Goal: Information Seeking & Learning: Learn about a topic

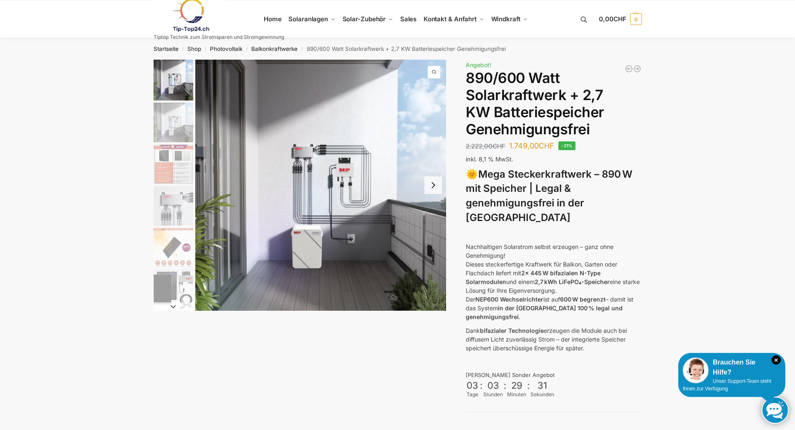
click at [434, 190] on button "Next slide" at bounding box center [434, 186] width 18 height 18
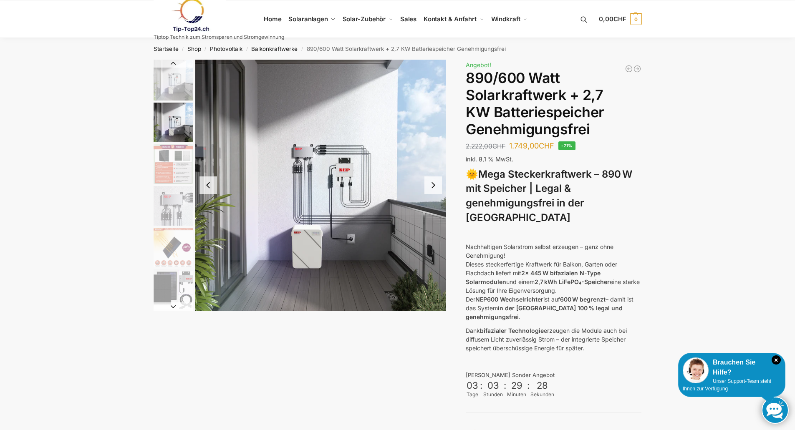
click at [436, 185] on button "Next slide" at bounding box center [434, 186] width 18 height 18
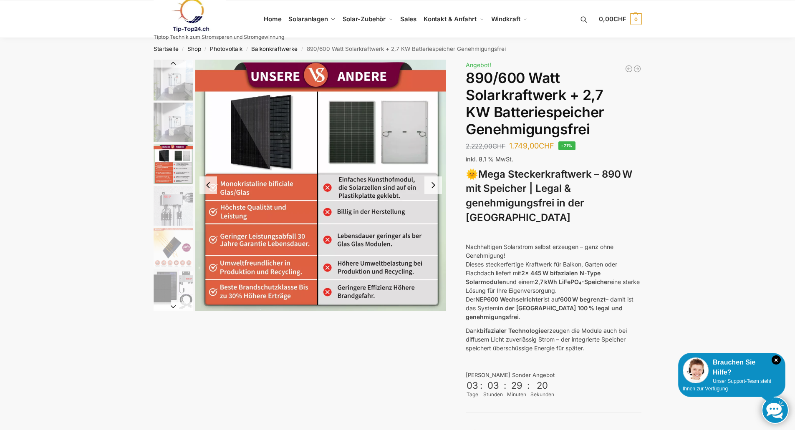
click at [435, 185] on button "Next slide" at bounding box center [434, 186] width 18 height 18
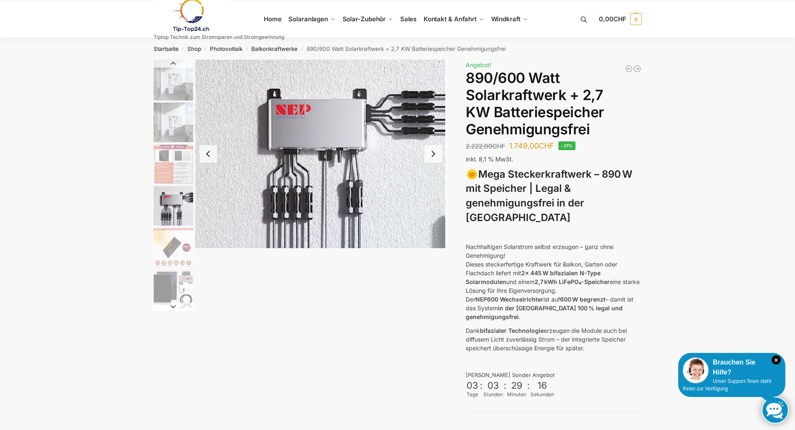
click at [433, 155] on button "Next slide" at bounding box center [434, 154] width 18 height 18
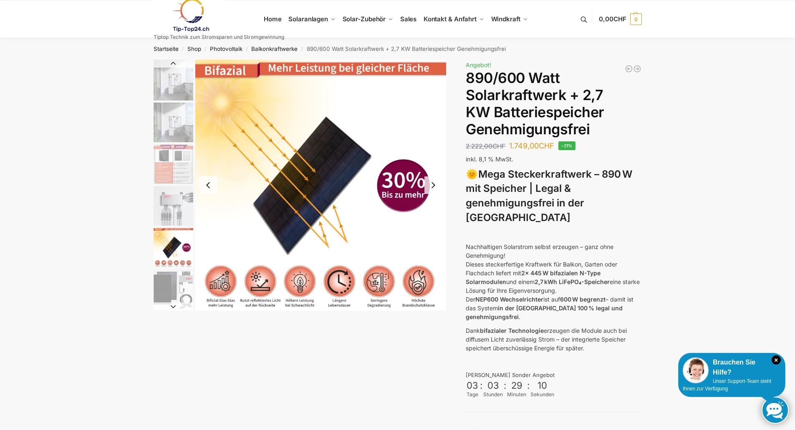
click at [432, 185] on button "Next slide" at bounding box center [434, 186] width 18 height 18
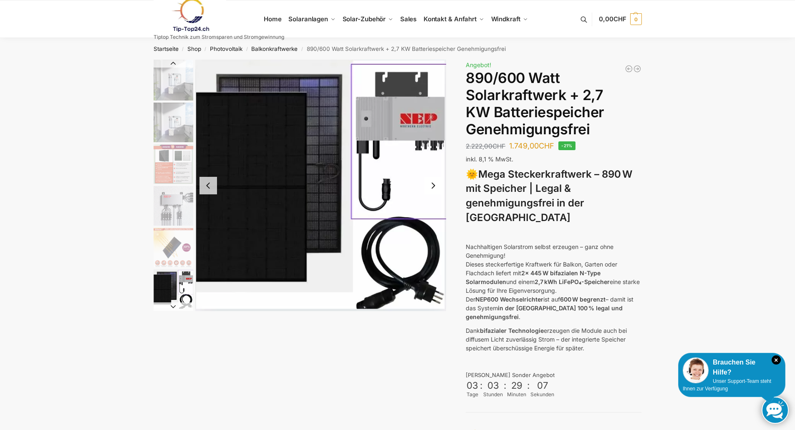
click at [434, 185] on button "Next slide" at bounding box center [434, 186] width 18 height 18
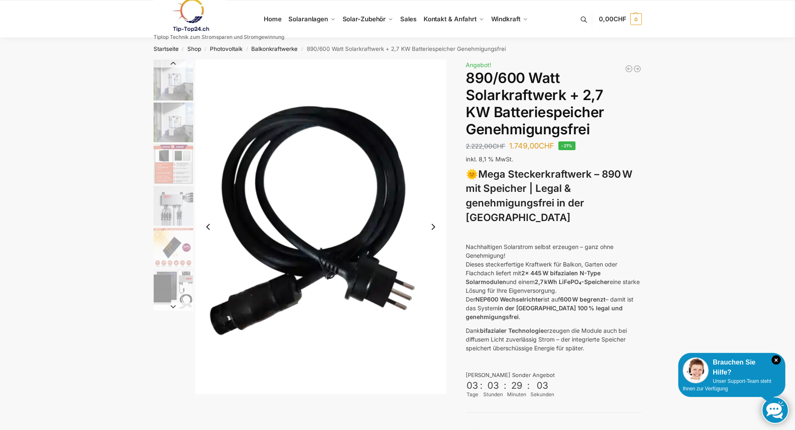
click at [434, 225] on button "Next slide" at bounding box center [434, 227] width 18 height 18
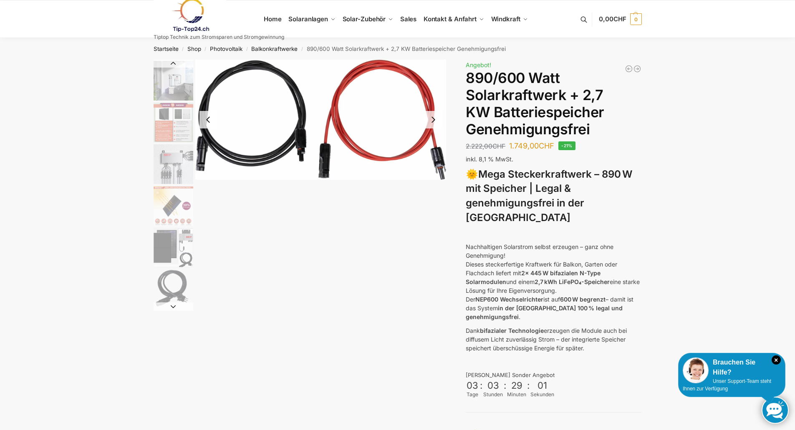
click at [435, 123] on button "Next slide" at bounding box center [434, 120] width 18 height 18
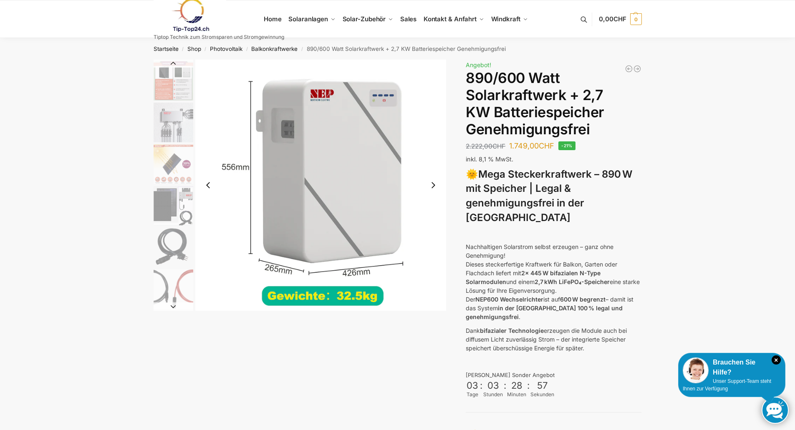
click at [431, 183] on button "Next slide" at bounding box center [434, 186] width 18 height 18
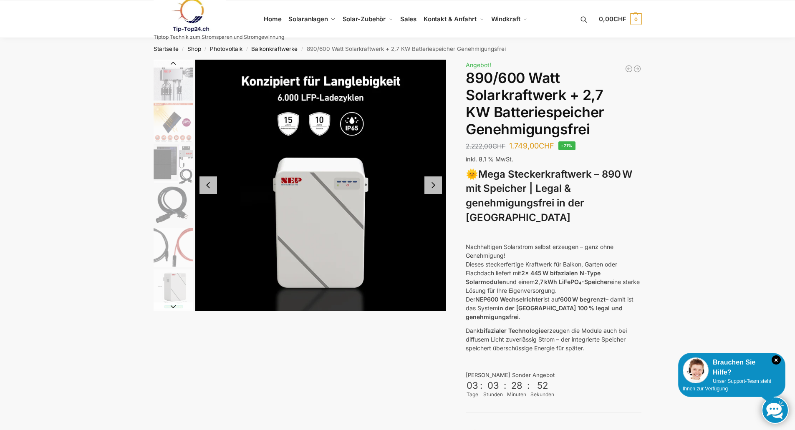
click at [432, 185] on button "Next slide" at bounding box center [434, 186] width 18 height 18
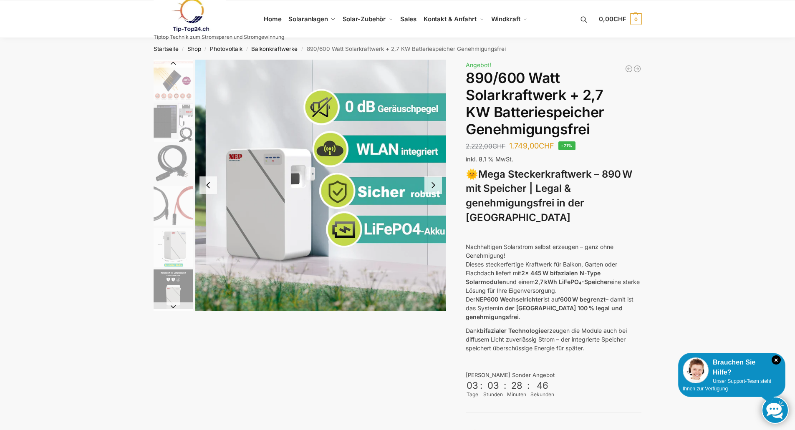
click at [432, 184] on button "Next slide" at bounding box center [434, 186] width 18 height 18
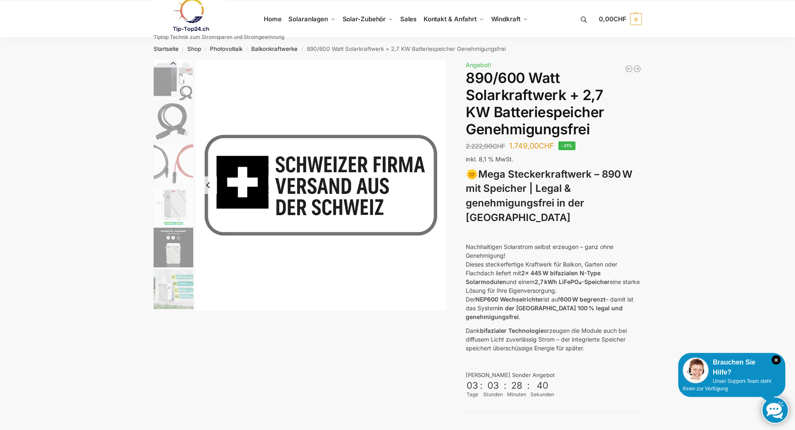
click at [210, 185] on button "Previous slide" at bounding box center [209, 186] width 18 height 18
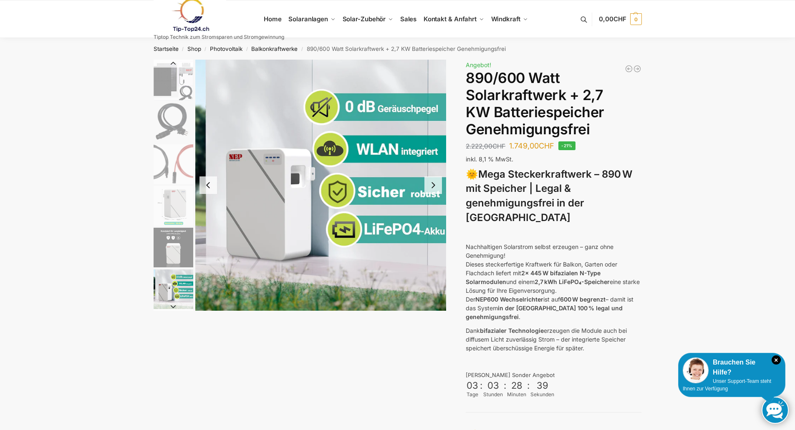
click at [210, 185] on button "Previous slide" at bounding box center [209, 186] width 18 height 18
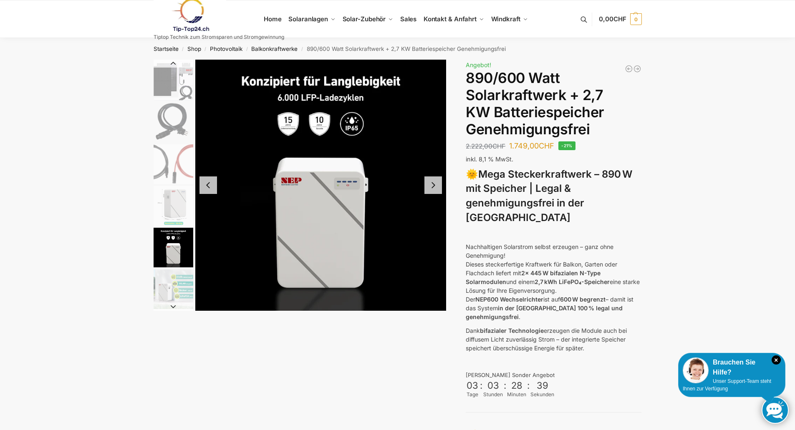
click at [210, 185] on button "Previous slide" at bounding box center [209, 186] width 18 height 18
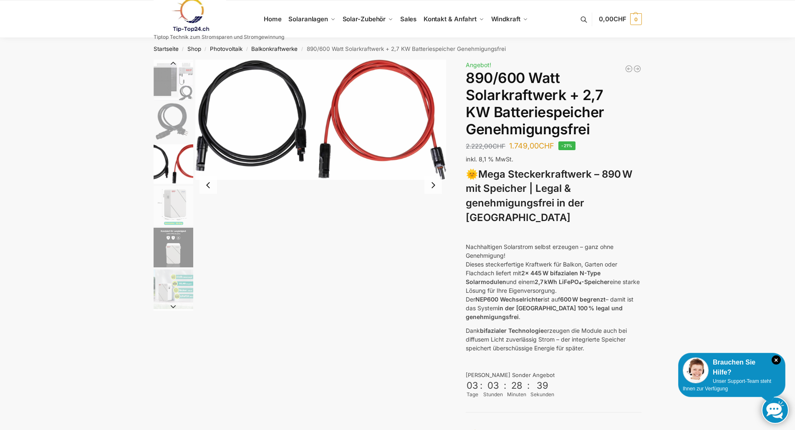
click at [210, 185] on button "Previous slide" at bounding box center [209, 186] width 18 height 18
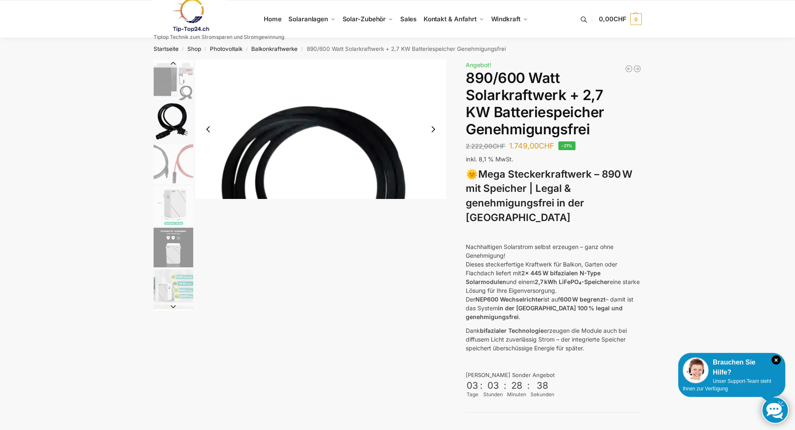
click at [210, 185] on img "7 / 12" at bounding box center [320, 227] width 251 height 335
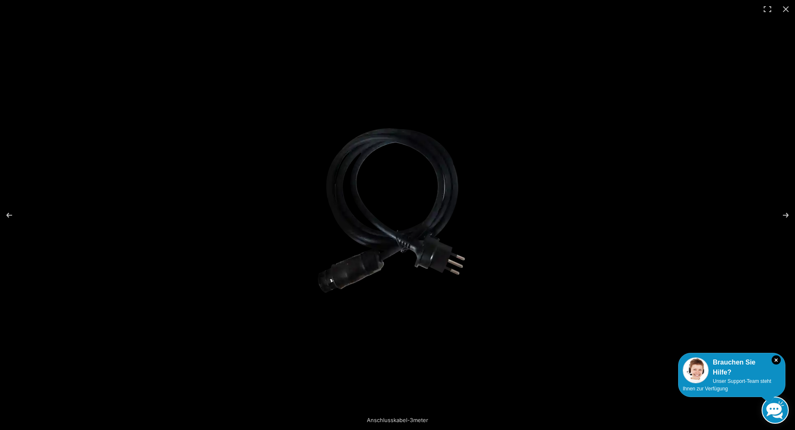
click at [307, 185] on img at bounding box center [397, 215] width 181 height 241
click at [210, 185] on div at bounding box center [397, 215] width 795 height 430
click at [8, 210] on button "Previous (arrow left)" at bounding box center [14, 216] width 29 height 42
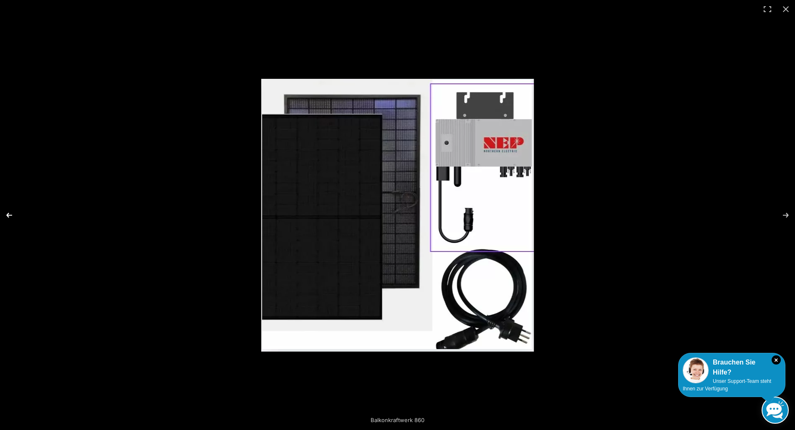
click at [10, 212] on button "Previous (arrow left)" at bounding box center [14, 216] width 29 height 42
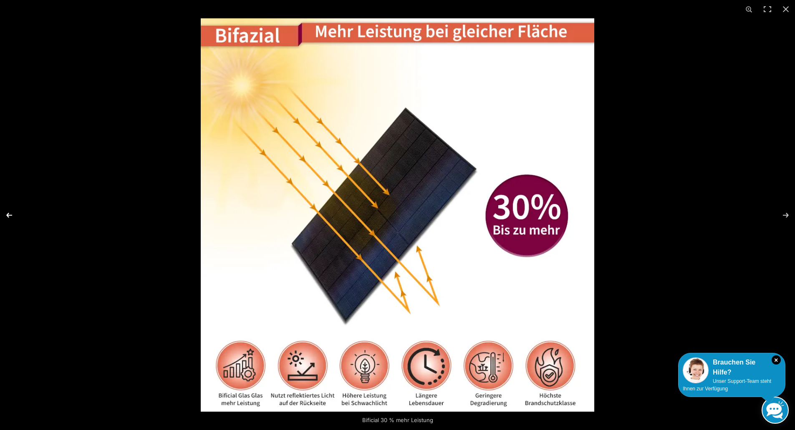
click at [10, 212] on button "Previous (arrow left)" at bounding box center [14, 216] width 29 height 42
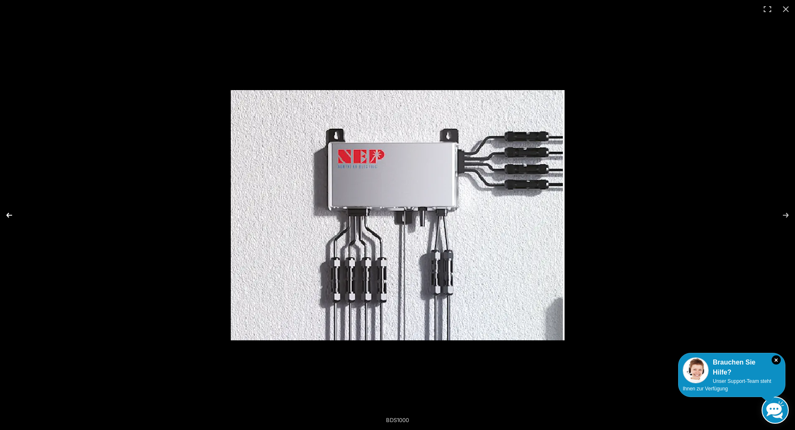
click at [10, 212] on button "Previous (arrow left)" at bounding box center [14, 216] width 29 height 42
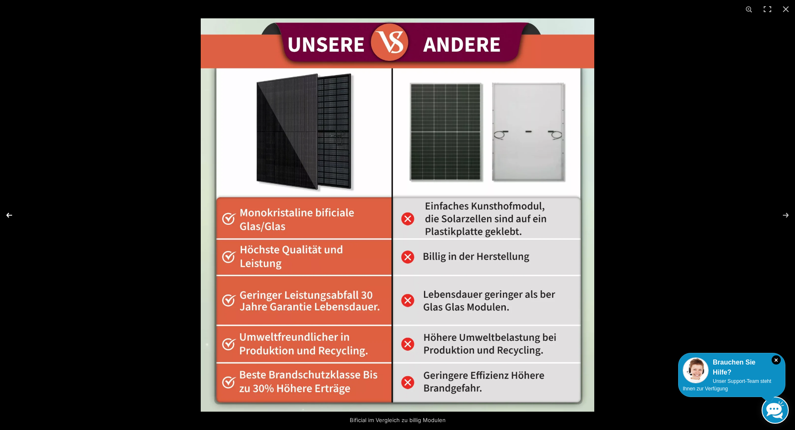
click at [10, 212] on button "Previous (arrow left)" at bounding box center [14, 216] width 29 height 42
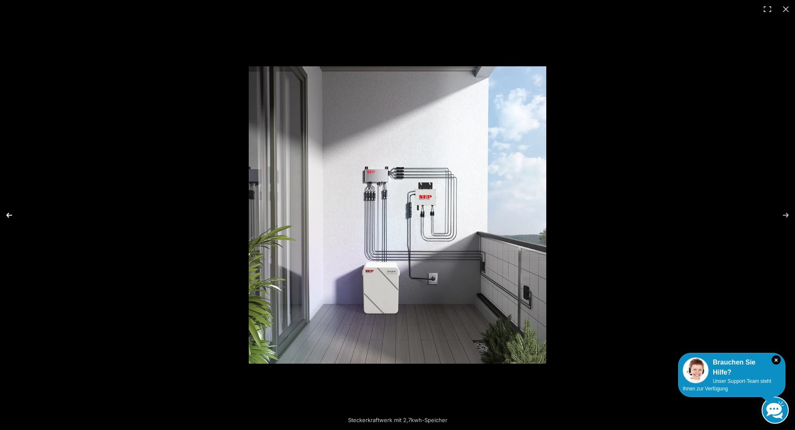
click at [10, 212] on button "Previous (arrow left)" at bounding box center [14, 216] width 29 height 42
click at [784, 9] on button "Close (Esc)" at bounding box center [786, 9] width 18 height 18
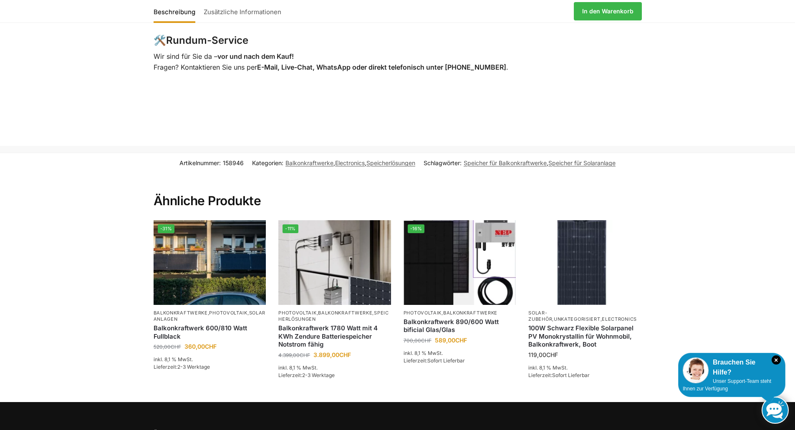
scroll to position [1670, 0]
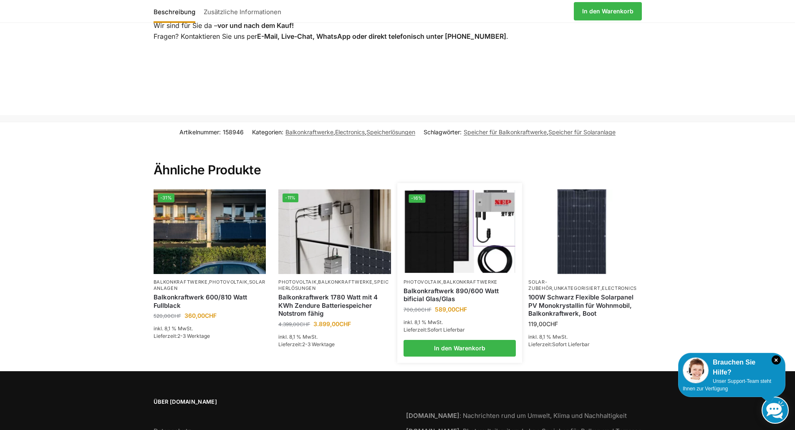
click at [448, 210] on img at bounding box center [460, 231] width 111 height 83
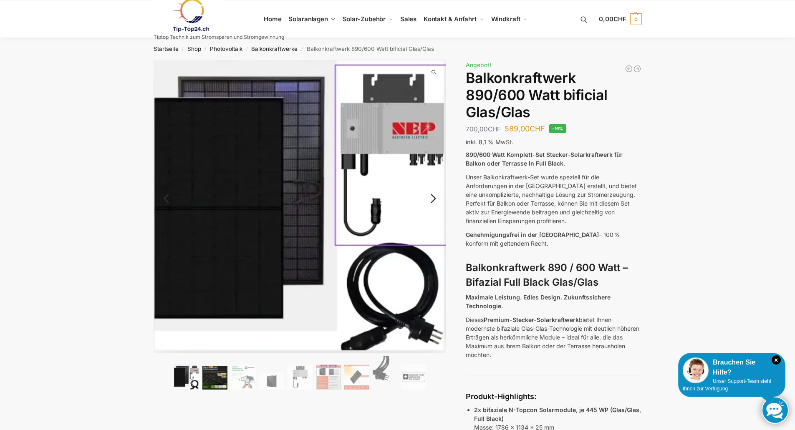
click at [212, 374] on img at bounding box center [214, 378] width 25 height 24
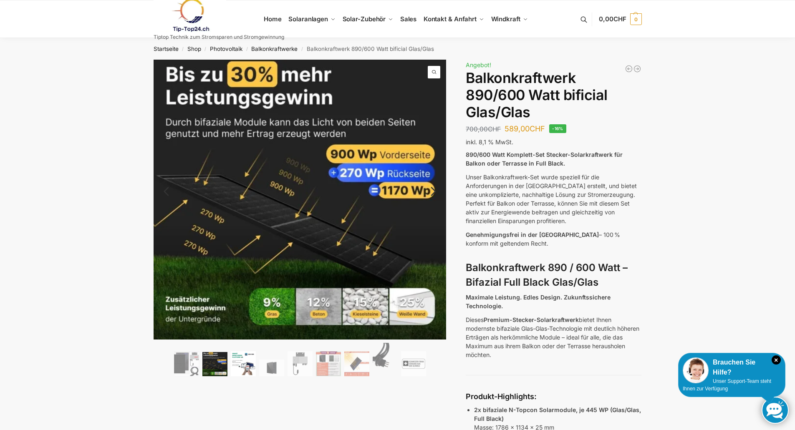
click at [245, 366] on img at bounding box center [243, 363] width 25 height 25
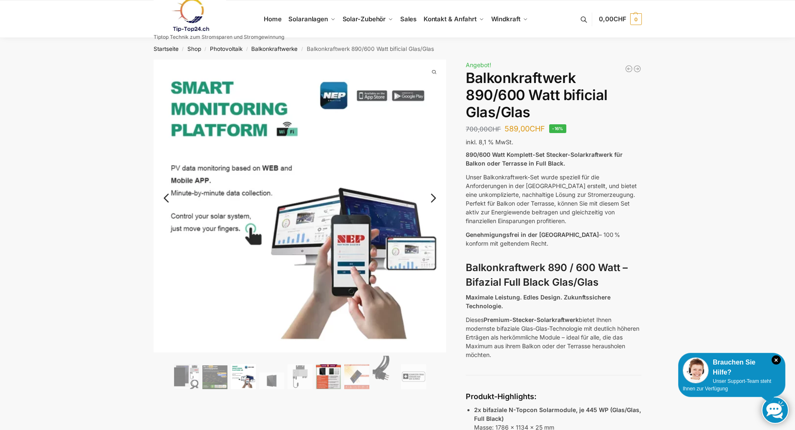
click at [326, 378] on img at bounding box center [328, 376] width 25 height 25
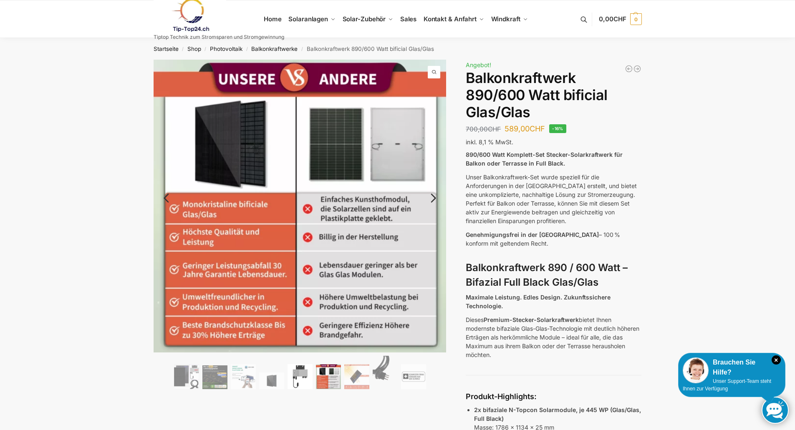
click at [303, 376] on img at bounding box center [300, 376] width 25 height 25
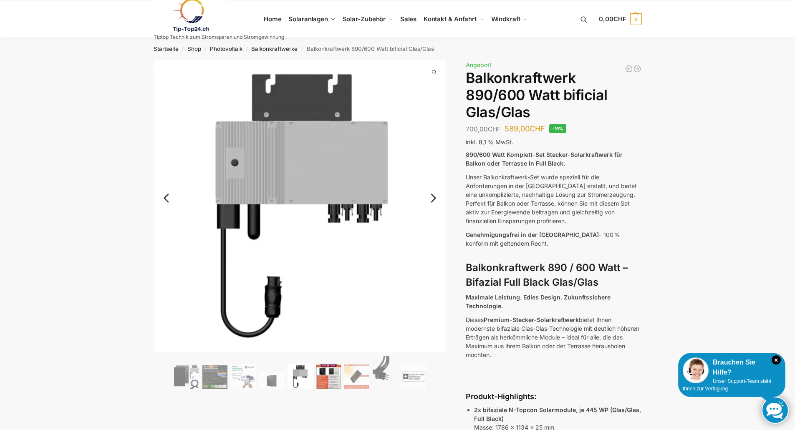
click at [327, 372] on img at bounding box center [328, 376] width 25 height 25
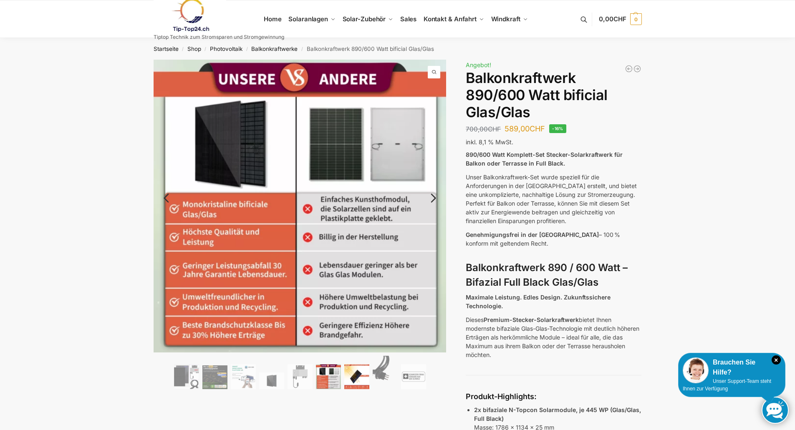
click at [354, 374] on img at bounding box center [356, 376] width 25 height 25
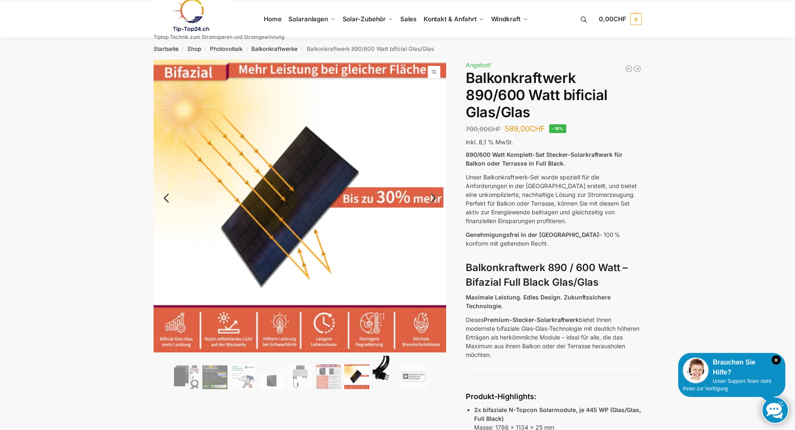
click at [381, 369] on img at bounding box center [385, 372] width 25 height 33
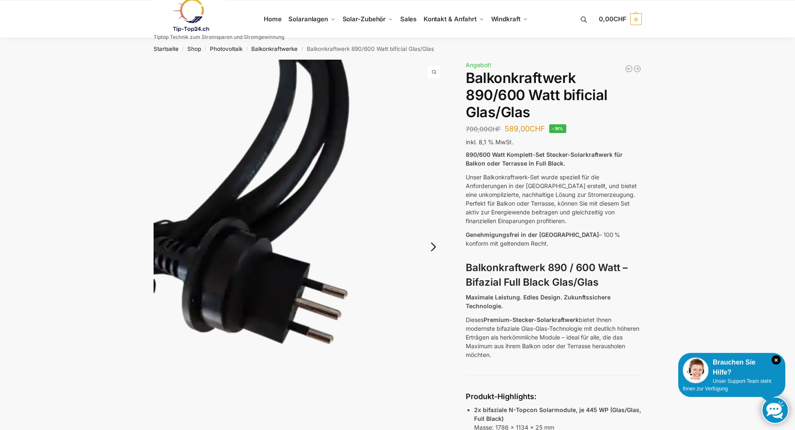
click at [433, 248] on link "Next" at bounding box center [432, 251] width 28 height 8
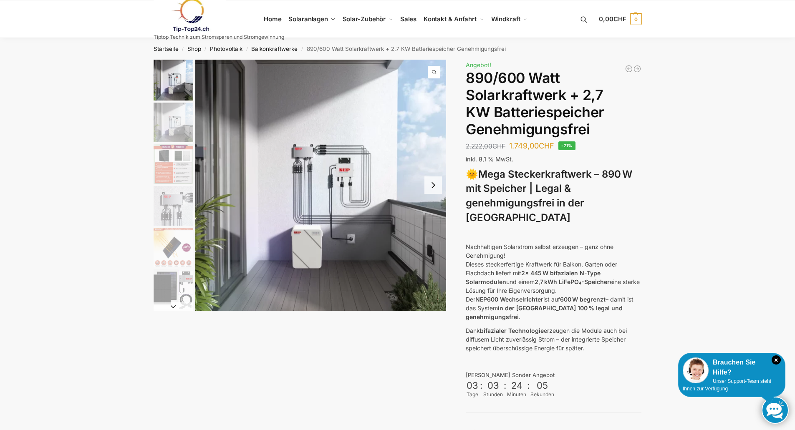
click at [329, 189] on img "1 / 12" at bounding box center [320, 185] width 251 height 251
click at [437, 185] on button "Next slide" at bounding box center [434, 186] width 18 height 18
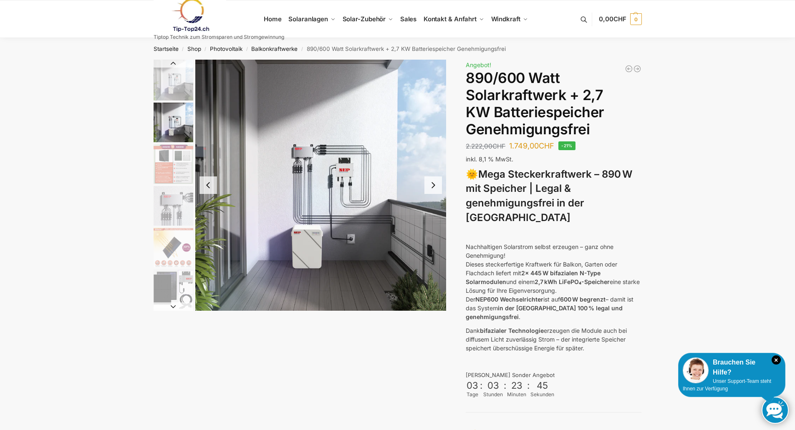
click at [436, 185] on button "Next slide" at bounding box center [434, 186] width 18 height 18
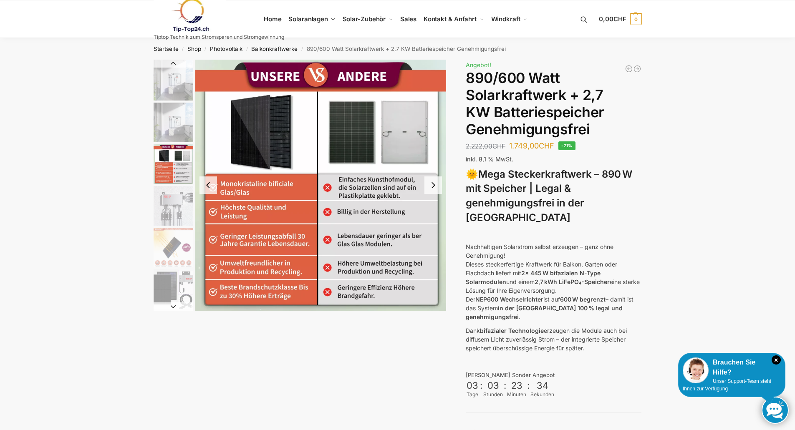
click at [436, 185] on button "Next slide" at bounding box center [434, 186] width 18 height 18
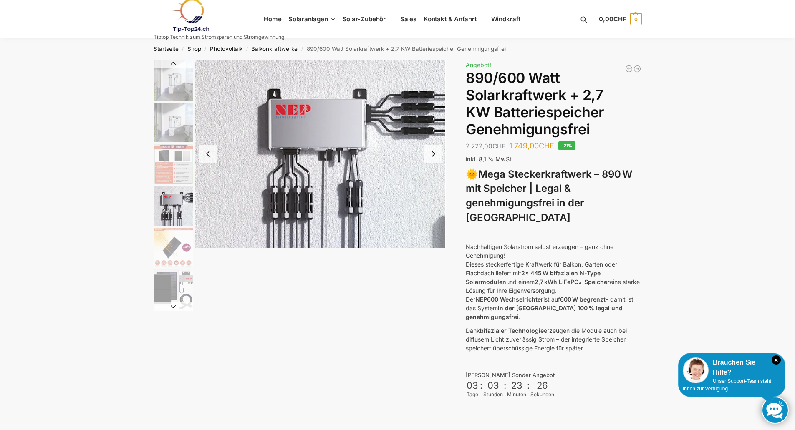
click at [432, 155] on button "Next slide" at bounding box center [434, 154] width 18 height 18
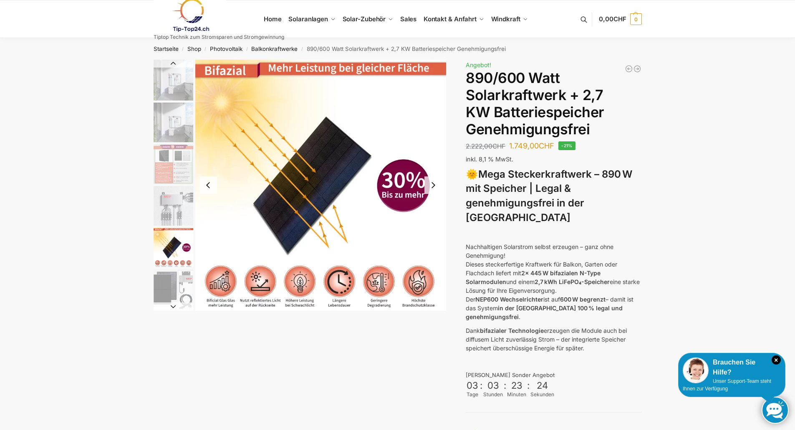
click at [433, 182] on button "Next slide" at bounding box center [434, 186] width 18 height 18
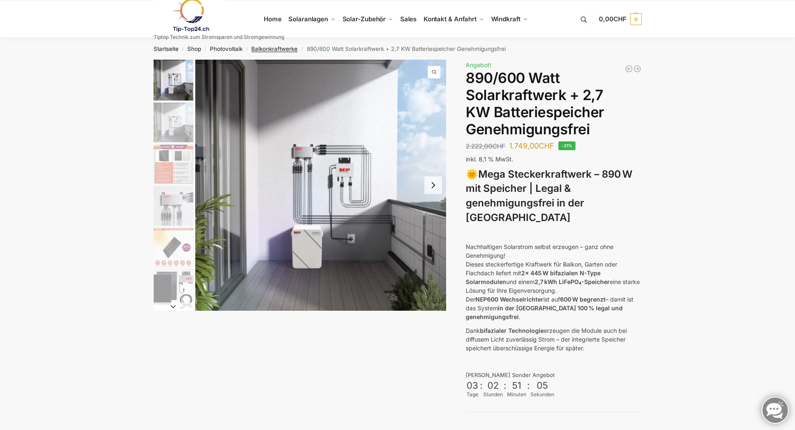
click at [270, 49] on link "Balkonkraftwerke" at bounding box center [274, 49] width 46 height 7
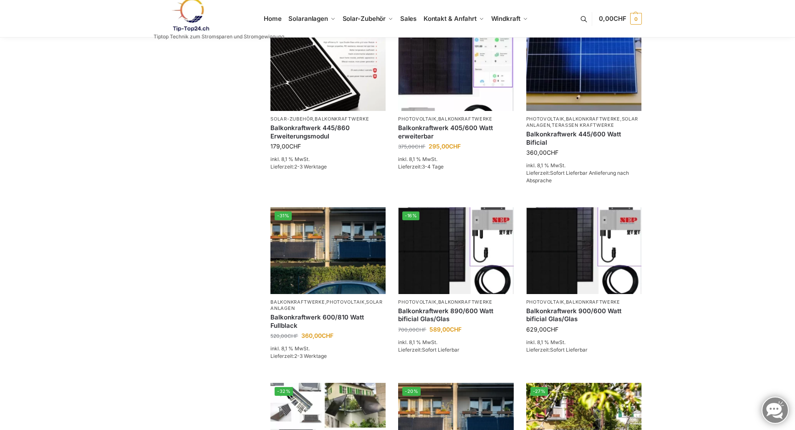
scroll to position [209, 0]
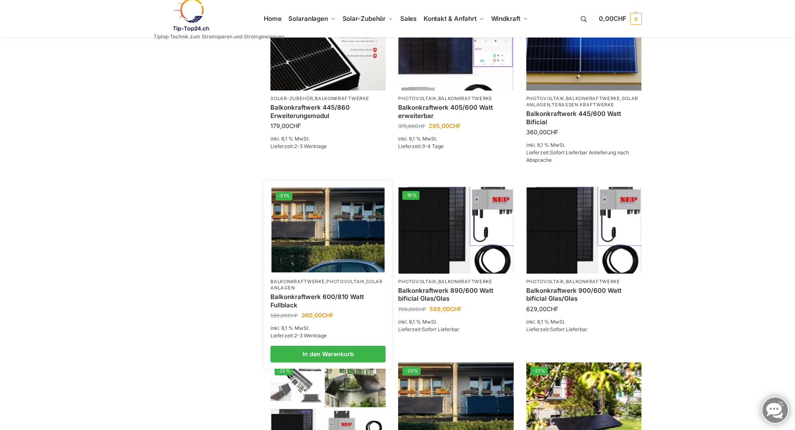
click at [334, 244] on img at bounding box center [328, 230] width 113 height 85
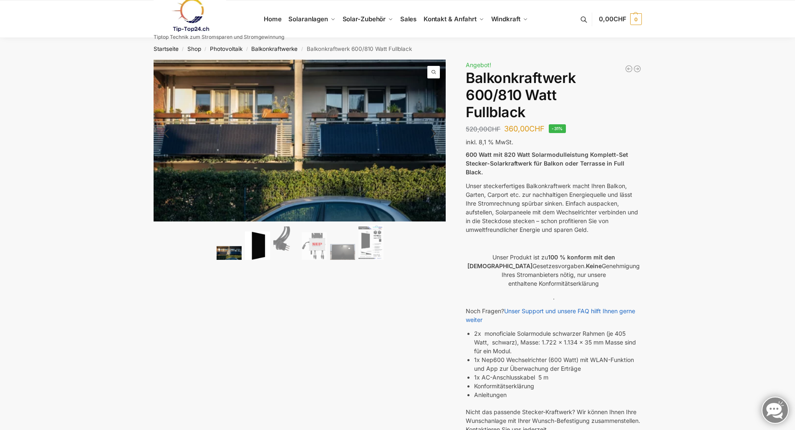
click at [258, 249] on img at bounding box center [257, 246] width 25 height 29
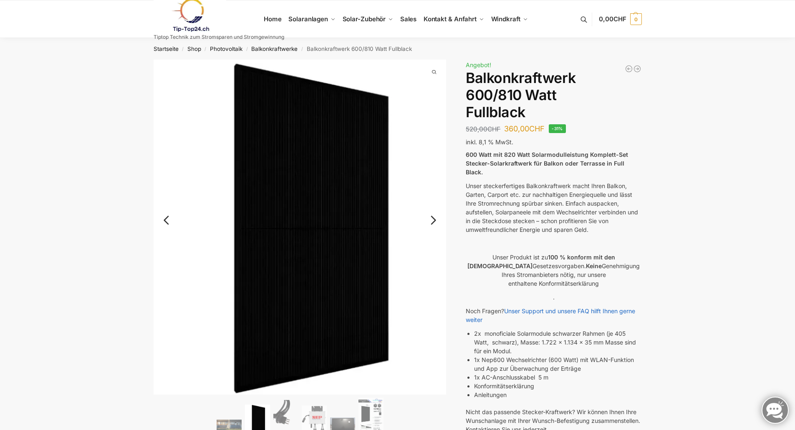
click at [435, 220] on link "Next" at bounding box center [432, 224] width 28 height 8
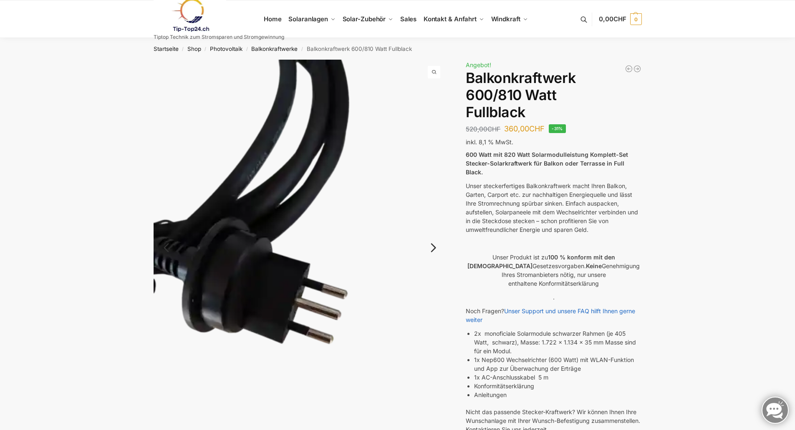
click at [435, 220] on img at bounding box center [300, 255] width 293 height 390
click at [434, 248] on link "Next" at bounding box center [432, 252] width 28 height 8
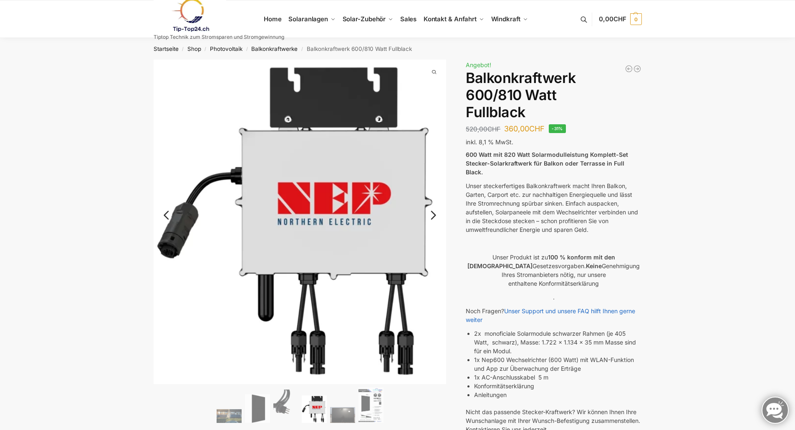
click at [434, 215] on link "Next" at bounding box center [432, 219] width 28 height 8
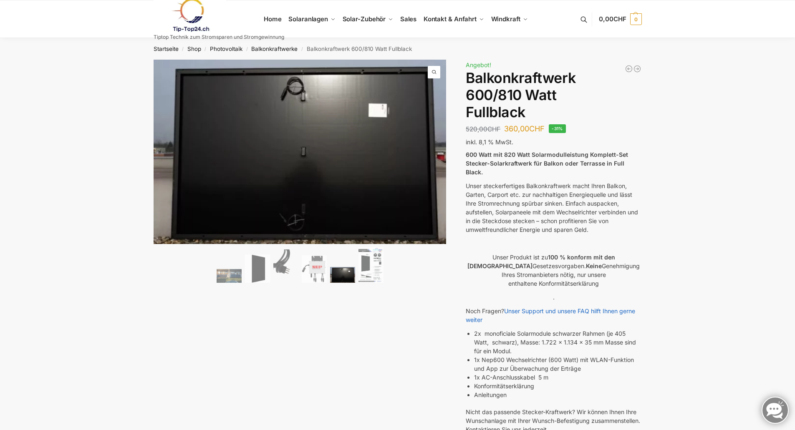
click at [421, 286] on div "🔍 Previous Next Beschreibung Zusätzliche Informationen 520,00 CHF Ursprüngliche…" at bounding box center [397, 333] width 523 height 546
click at [374, 269] on img at bounding box center [371, 265] width 25 height 35
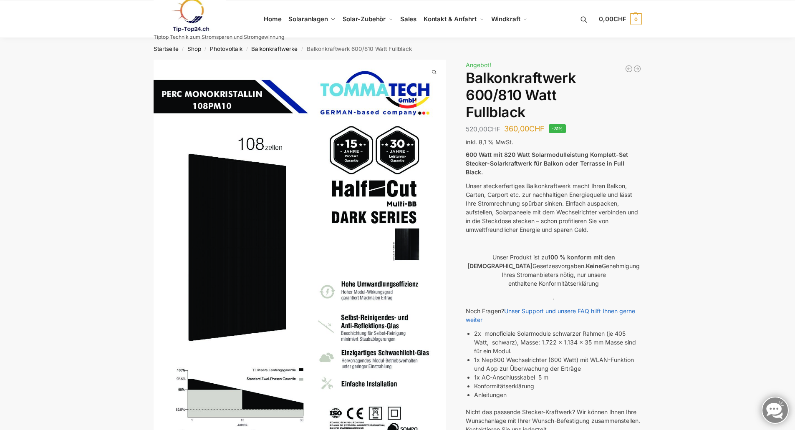
click at [288, 49] on link "Balkonkraftwerke" at bounding box center [274, 49] width 46 height 7
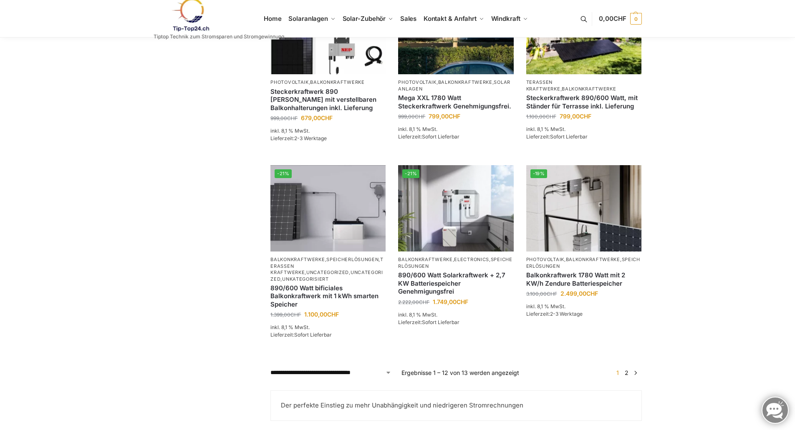
scroll to position [584, 0]
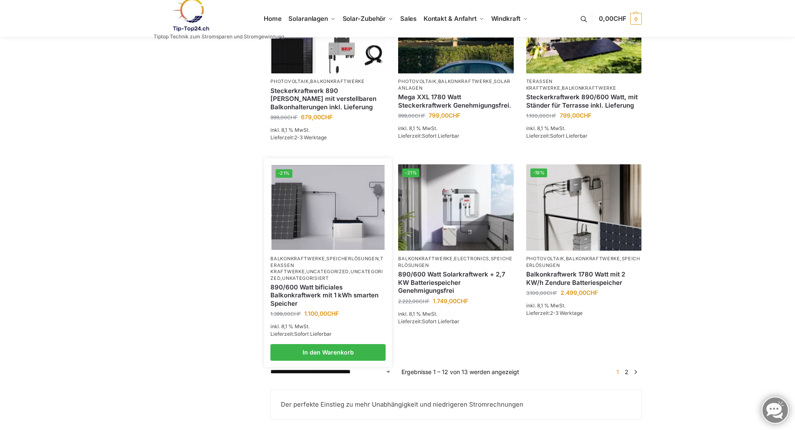
click at [352, 222] on img at bounding box center [328, 207] width 113 height 85
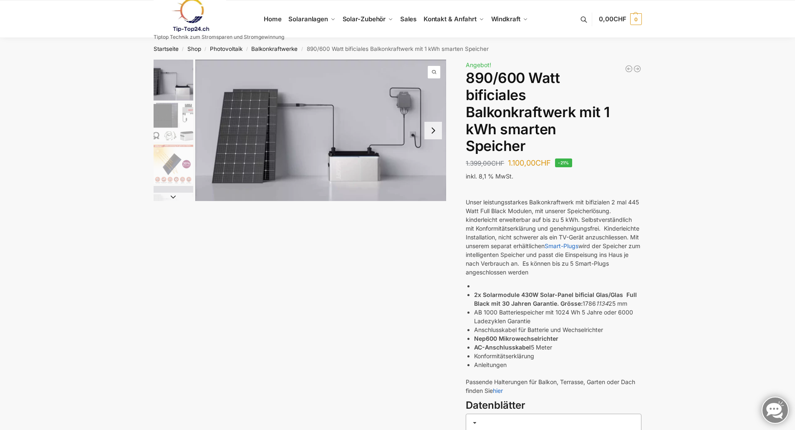
click at [174, 116] on img "2 / 7" at bounding box center [174, 123] width 40 height 40
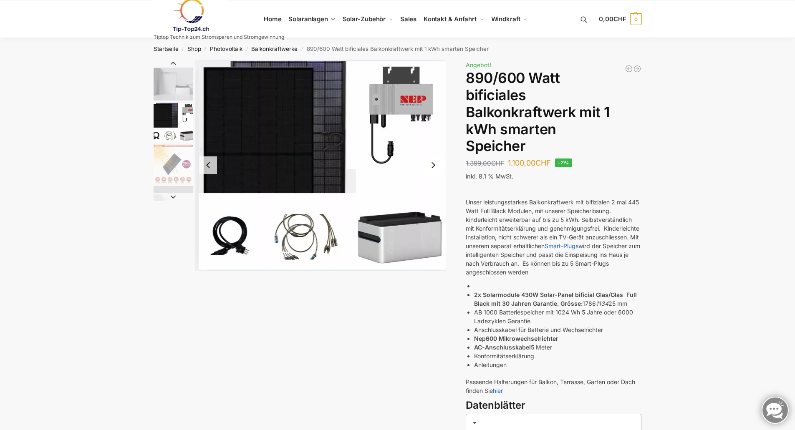
click at [180, 163] on img "3 / 7" at bounding box center [174, 164] width 40 height 40
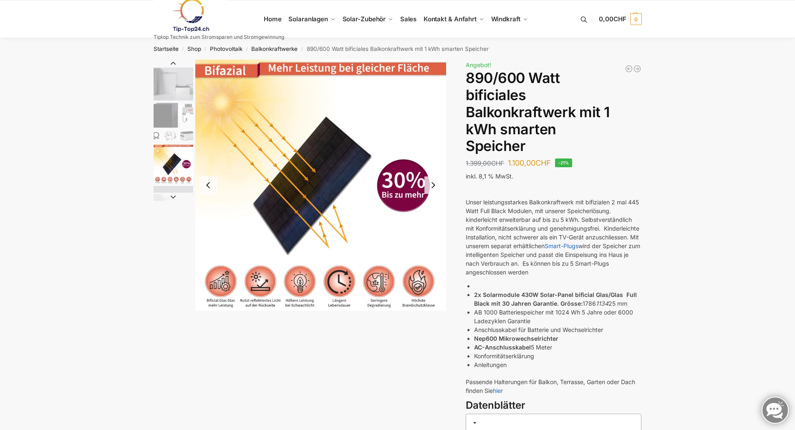
click at [175, 198] on button "Next slide" at bounding box center [174, 197] width 40 height 8
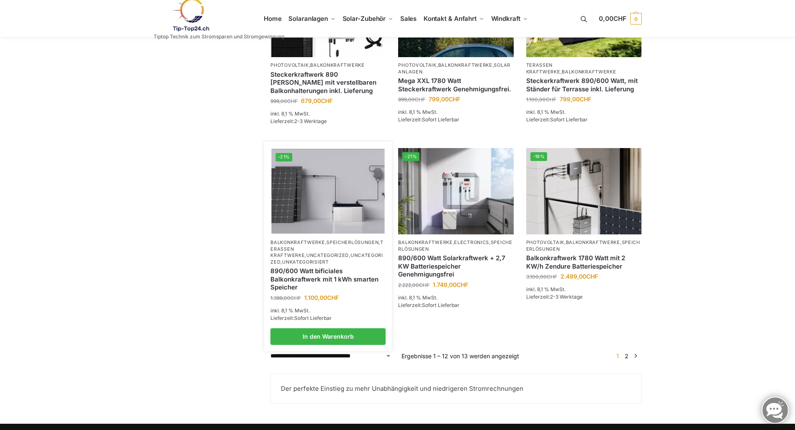
scroll to position [626, 0]
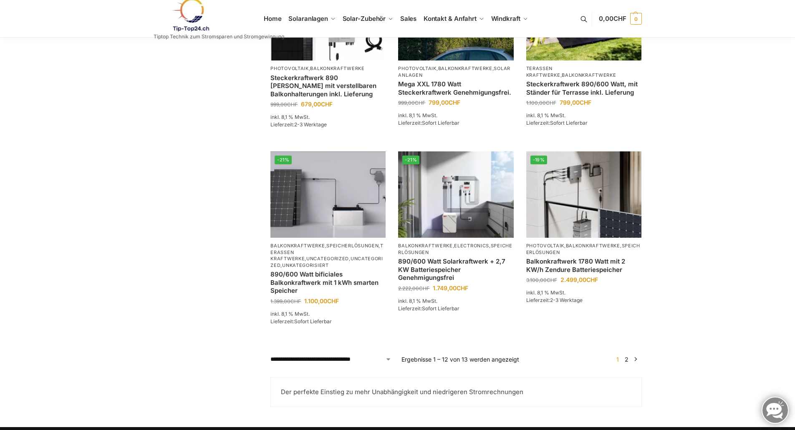
click at [629, 362] on link "2" at bounding box center [627, 359] width 8 height 7
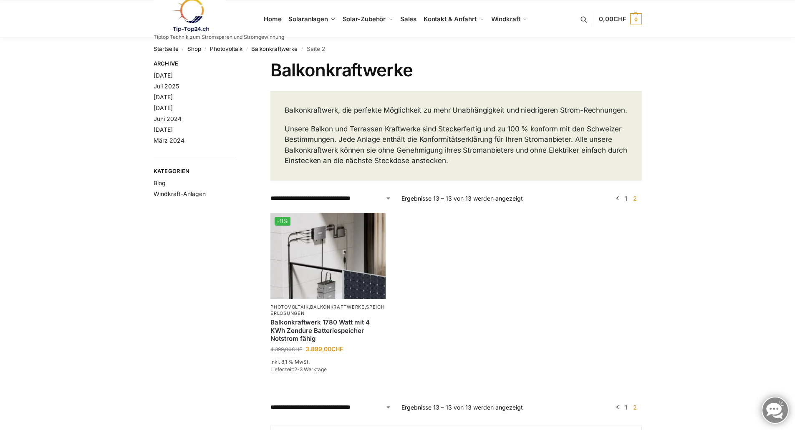
click at [626, 202] on link "1" at bounding box center [626, 198] width 7 height 7
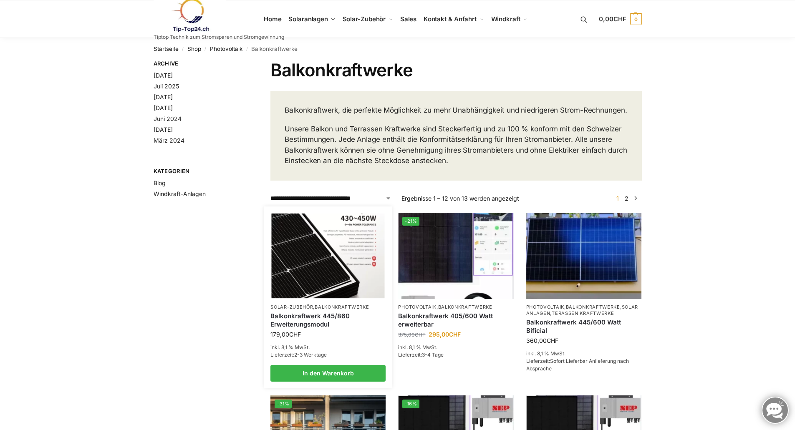
click at [340, 266] on img at bounding box center [328, 255] width 113 height 85
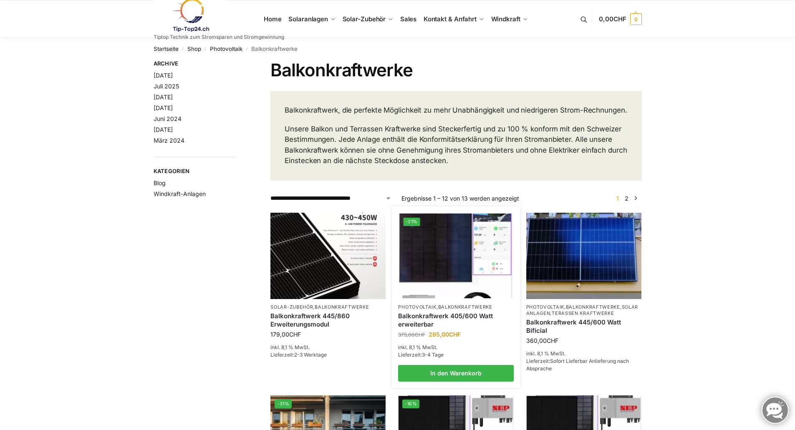
click at [467, 257] on img at bounding box center [456, 255] width 113 height 85
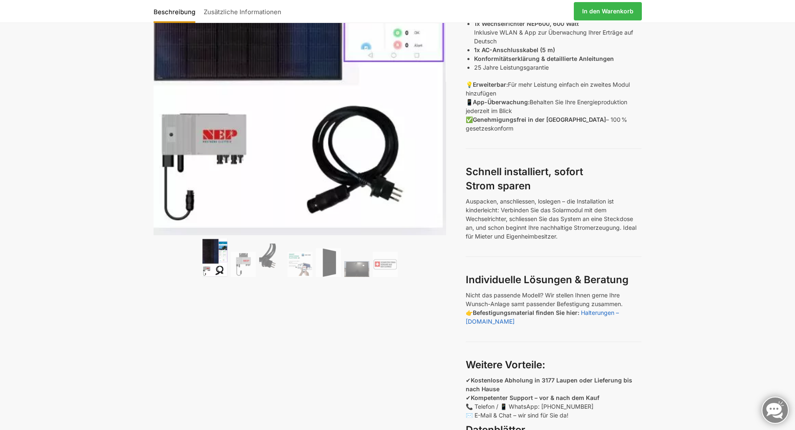
scroll to position [292, 0]
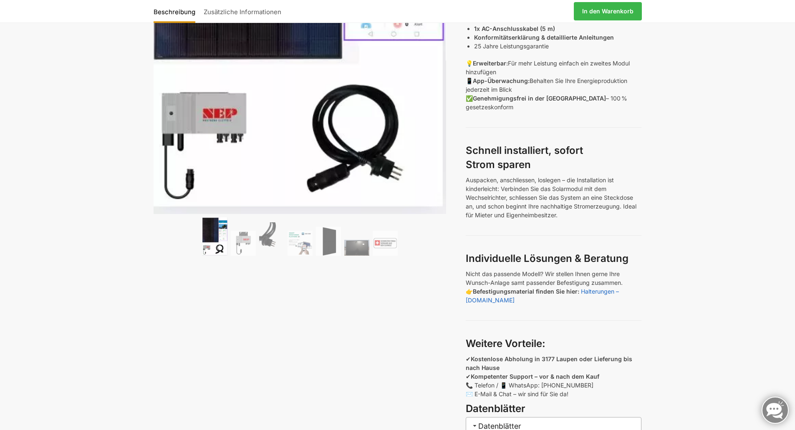
click at [216, 239] on img at bounding box center [214, 236] width 25 height 38
click at [245, 238] on img at bounding box center [243, 243] width 25 height 25
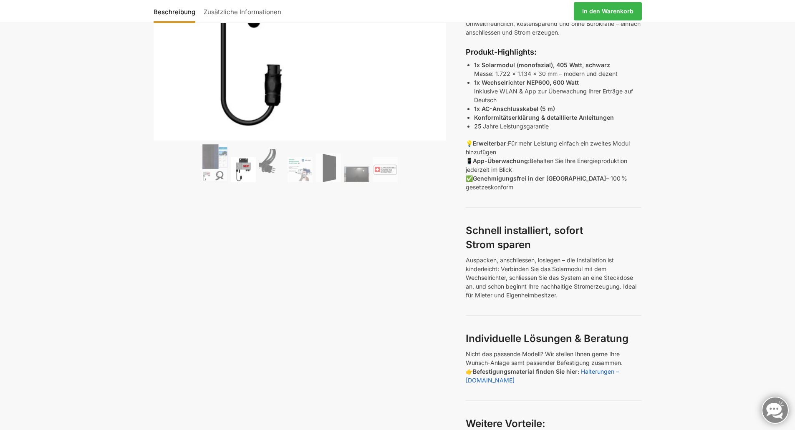
scroll to position [83, 0]
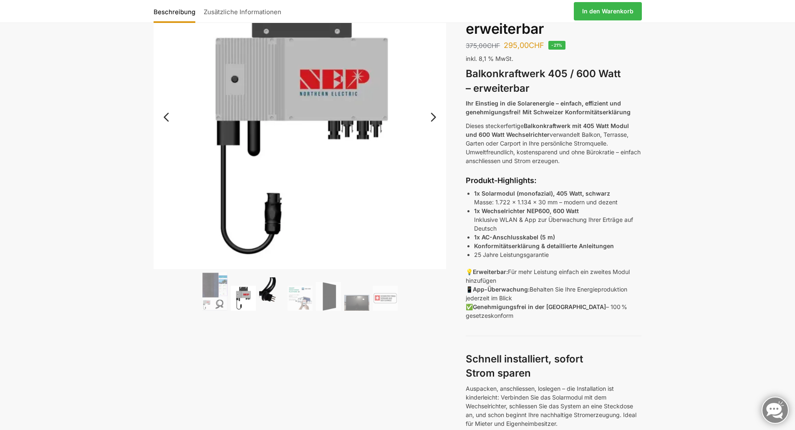
click at [264, 288] on img at bounding box center [271, 294] width 25 height 33
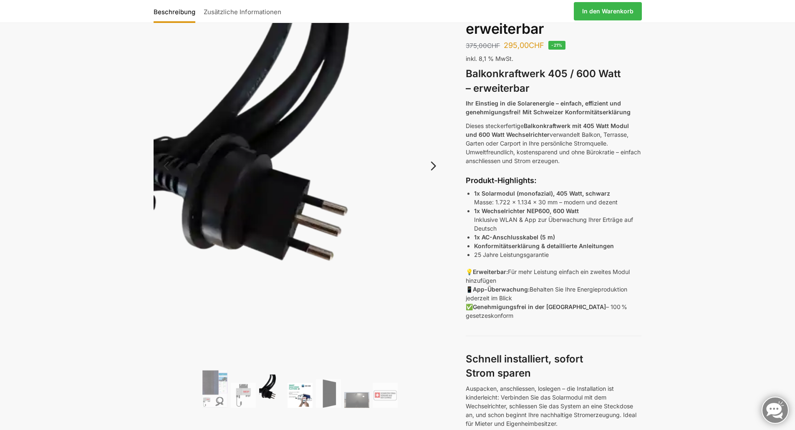
click at [299, 395] on img at bounding box center [300, 395] width 25 height 25
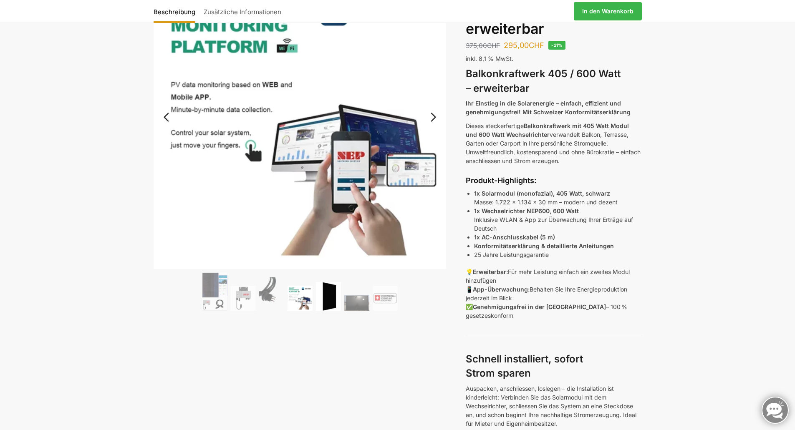
click at [326, 296] on img at bounding box center [328, 296] width 25 height 29
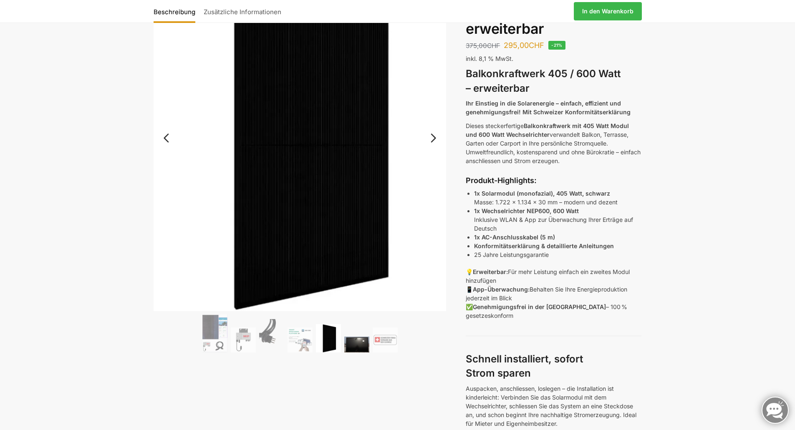
click at [354, 344] on img at bounding box center [356, 345] width 25 height 16
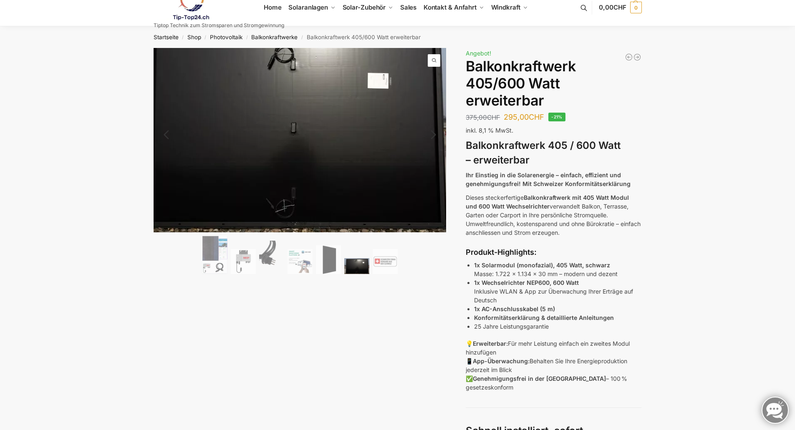
scroll to position [0, 0]
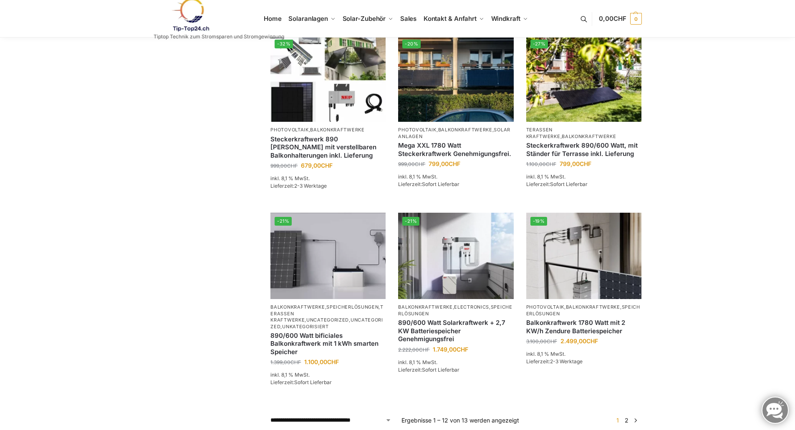
scroll to position [543, 0]
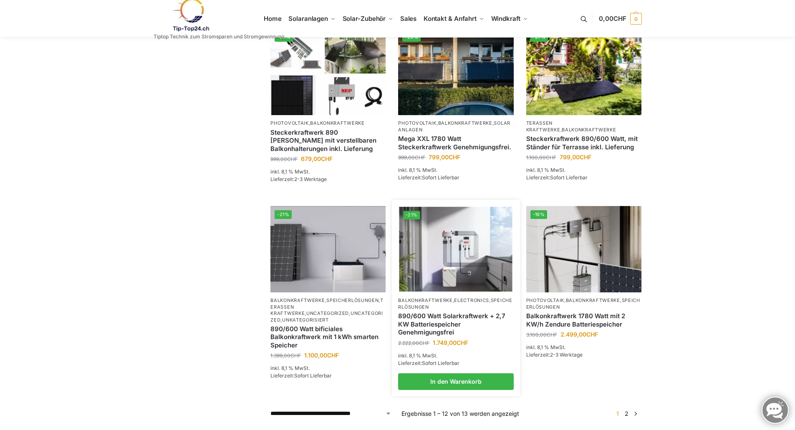
click at [468, 260] on img at bounding box center [456, 249] width 113 height 85
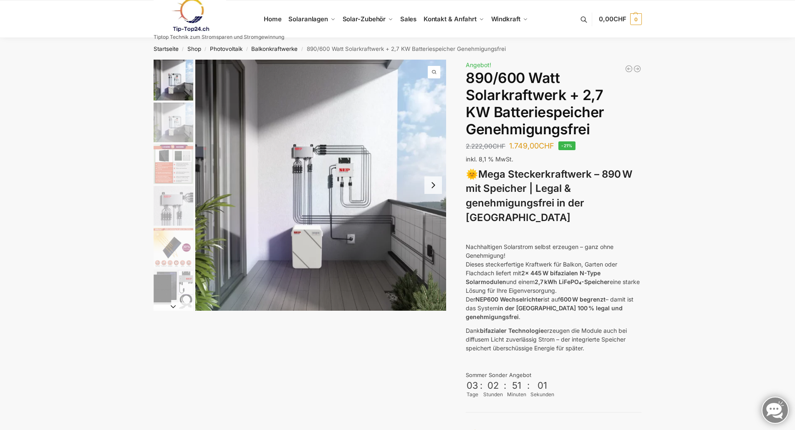
click at [166, 292] on img "6 / 12" at bounding box center [174, 290] width 40 height 40
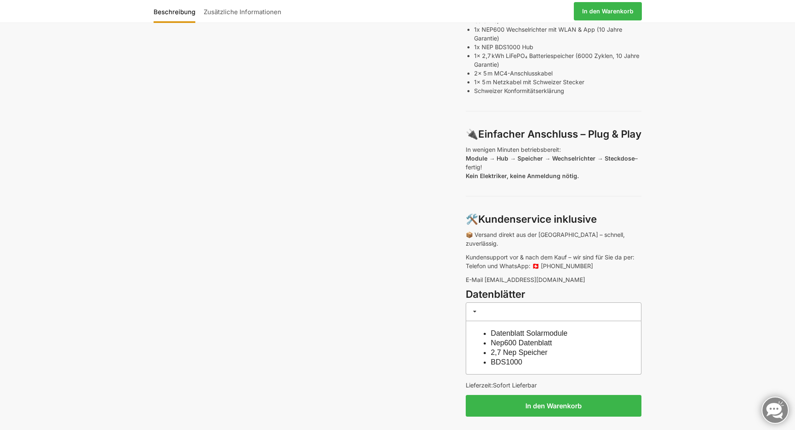
scroll to position [543, 0]
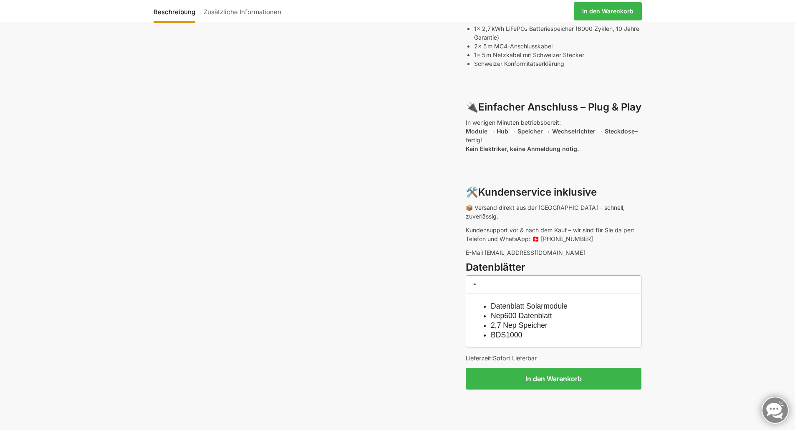
click at [510, 302] on link "Datenblatt Solarmodule" at bounding box center [529, 306] width 77 height 8
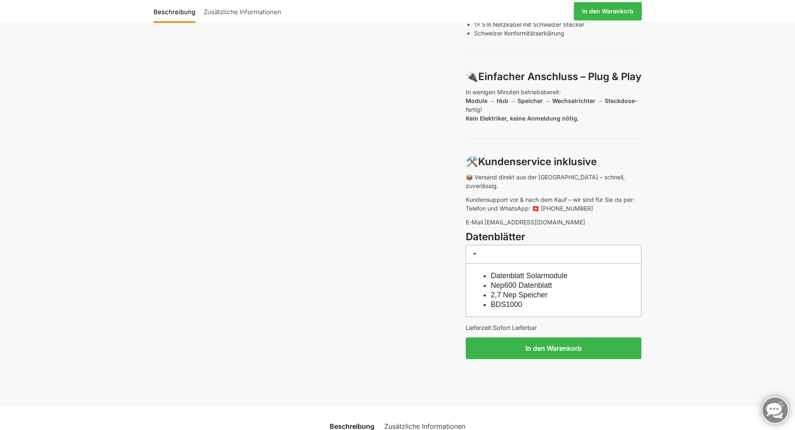
scroll to position [584, 0]
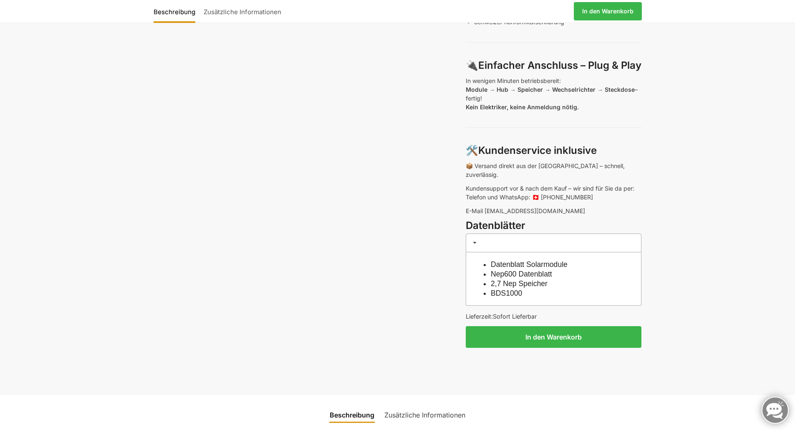
click at [540, 270] on link "Nep600 Datenblatt" at bounding box center [521, 274] width 61 height 8
click at [522, 280] on link "2,7 Nep Speicher" at bounding box center [519, 284] width 57 height 8
click at [516, 289] on link "BDS1000" at bounding box center [506, 293] width 31 height 8
